Goal: Find specific page/section: Find specific page/section

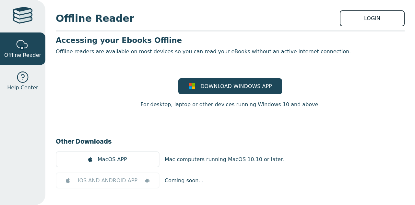
click at [359, 17] on link "LOGIN" at bounding box center [372, 18] width 65 height 16
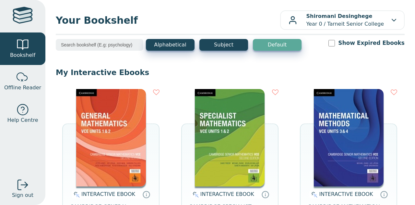
click at [23, 18] on div at bounding box center [23, 16] width 20 height 19
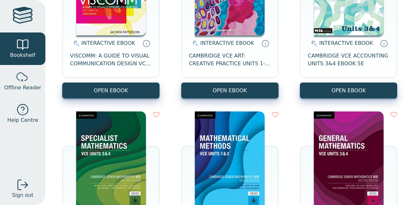
scroll to position [324, 0]
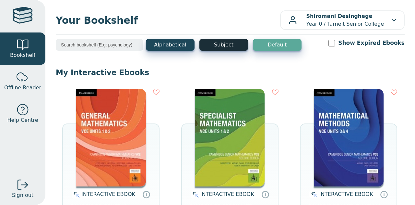
click at [226, 44] on button "Subject" at bounding box center [223, 45] width 49 height 12
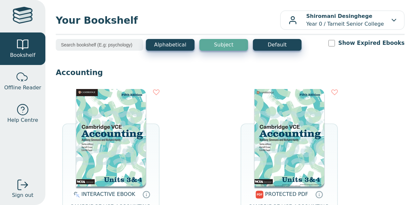
click at [226, 44] on button "Subject" at bounding box center [223, 45] width 49 height 12
click at [114, 47] on input "search" at bounding box center [100, 45] width 88 height 12
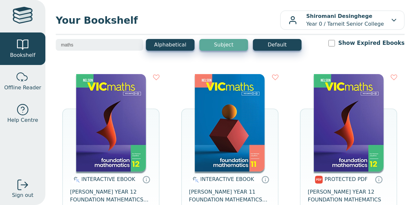
type input "maths"
click at [25, 80] on div at bounding box center [22, 77] width 13 height 13
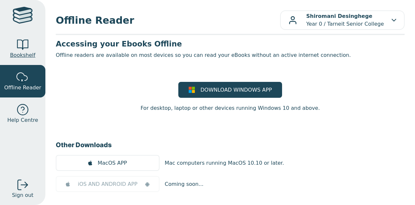
click at [18, 48] on div at bounding box center [22, 44] width 13 height 13
click at [24, 55] on span "Bookshelf" at bounding box center [22, 55] width 25 height 8
click at [22, 46] on div at bounding box center [22, 44] width 13 height 13
click at [24, 55] on span "Bookshelf" at bounding box center [22, 55] width 25 height 8
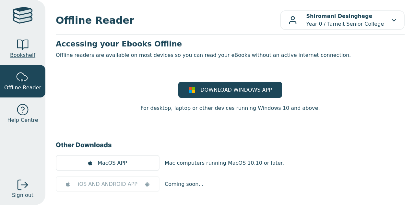
click at [24, 55] on span "Bookshelf" at bounding box center [22, 55] width 25 height 8
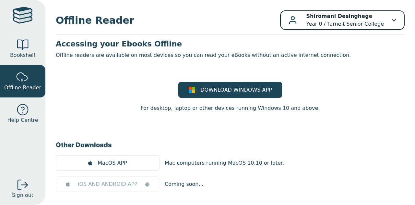
click at [354, 11] on button "Shiromani Desinghege Year 0 / Tarneit Senior College" at bounding box center [342, 19] width 124 height 19
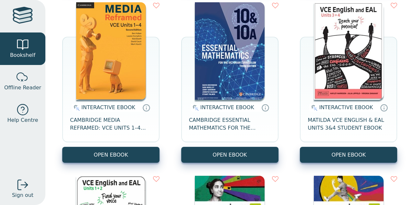
scroll to position [598, 0]
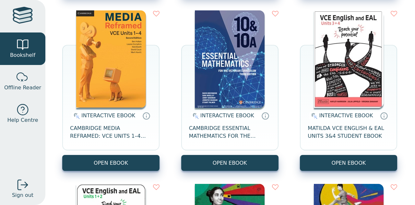
click at [242, 65] on img at bounding box center [230, 58] width 70 height 97
